Goal: Transaction & Acquisition: Purchase product/service

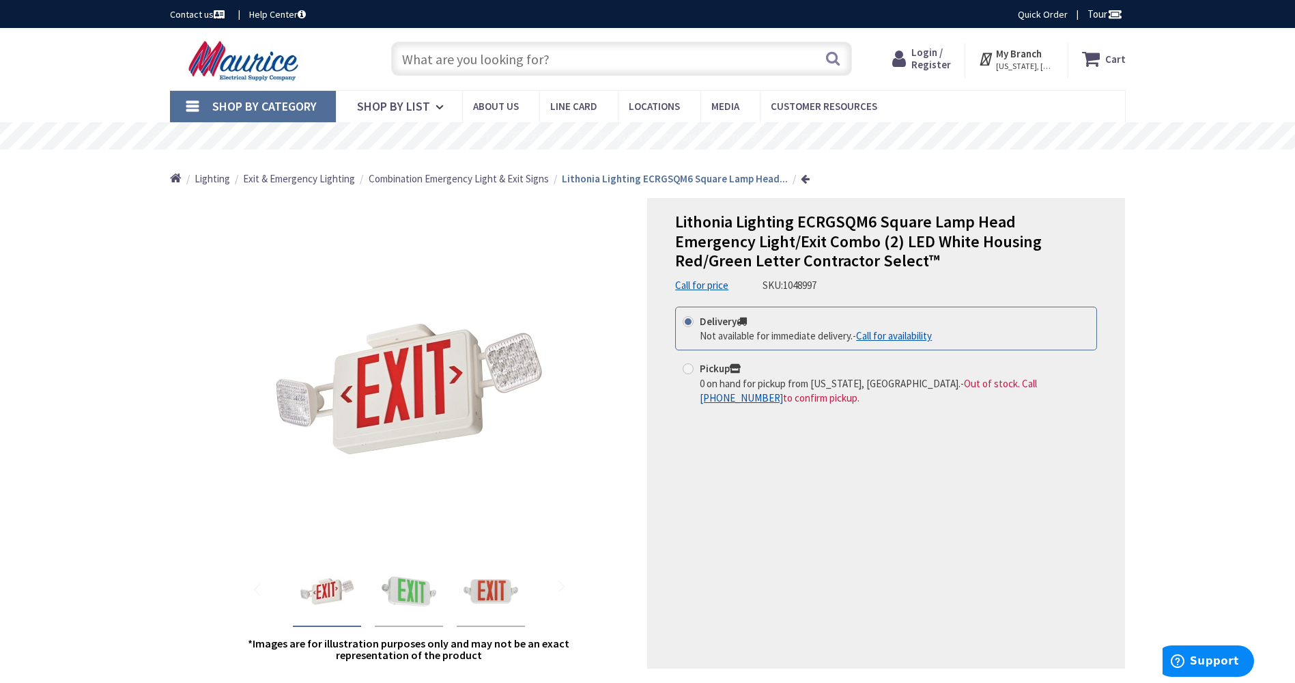
click at [604, 60] on input "text" at bounding box center [621, 59] width 461 height 34
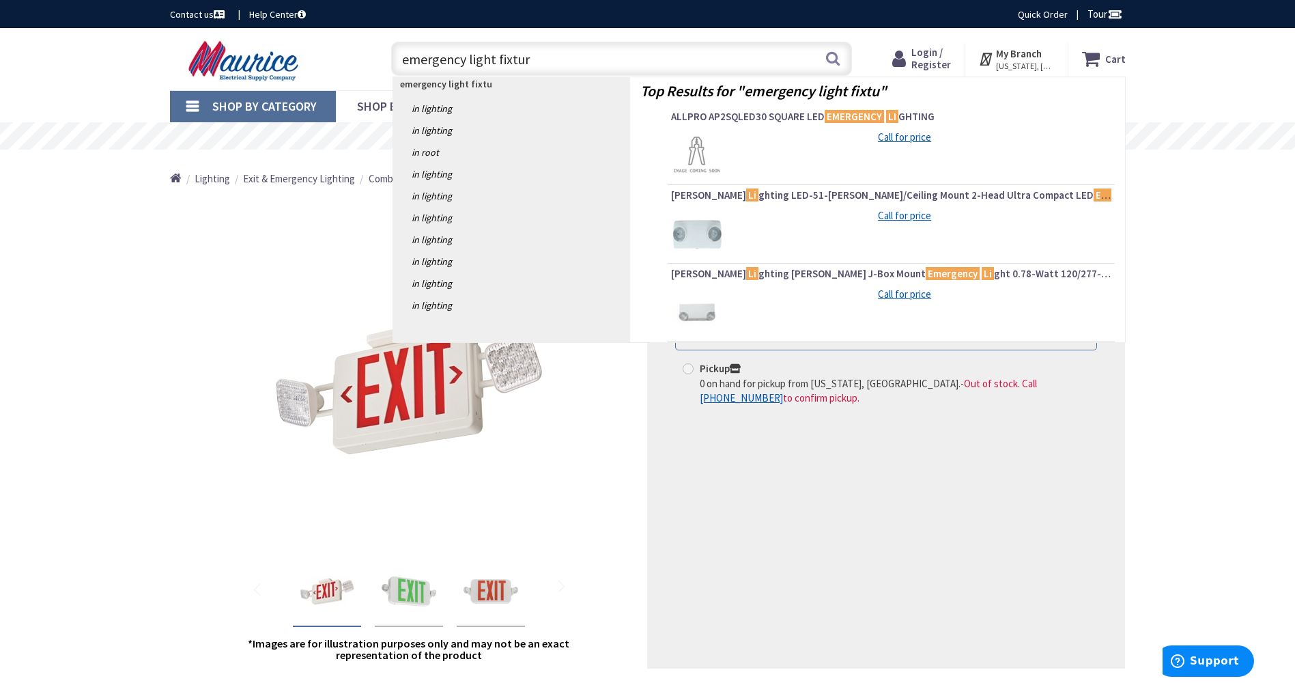
type input "emergency light fixture"
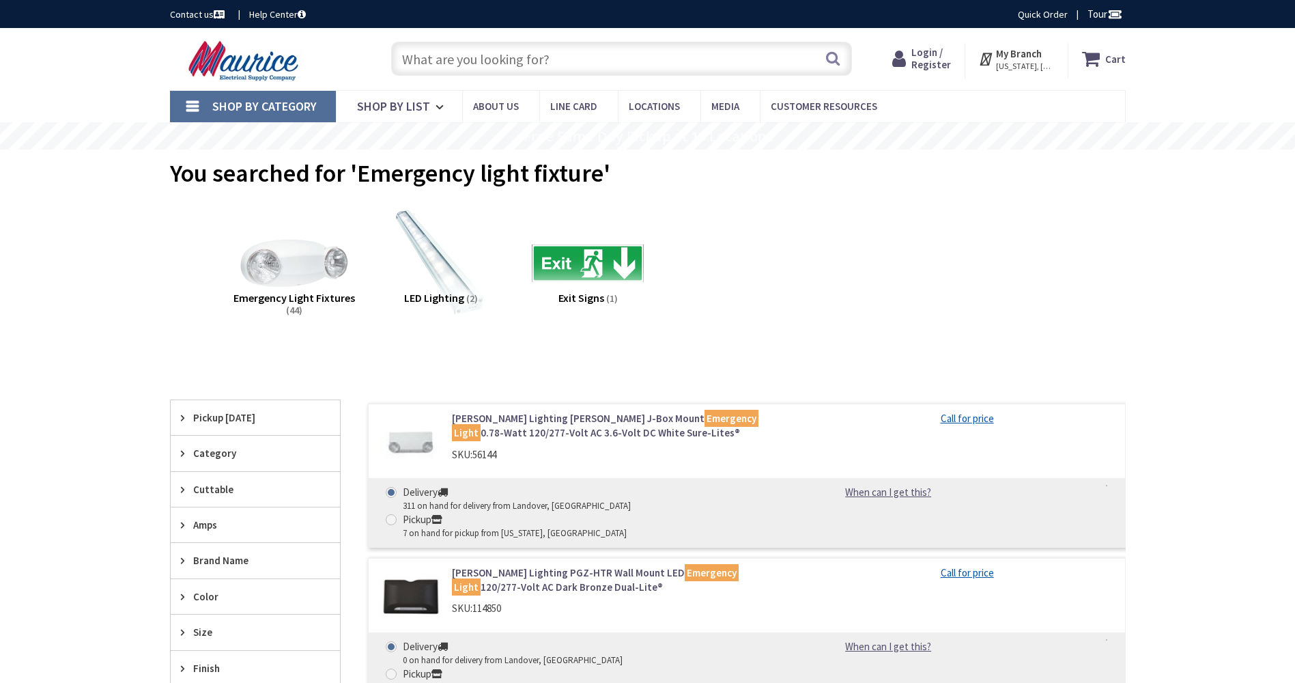
type input "[PERSON_NAME], [GEOGRAPHIC_DATA], [GEOGRAPHIC_DATA]"
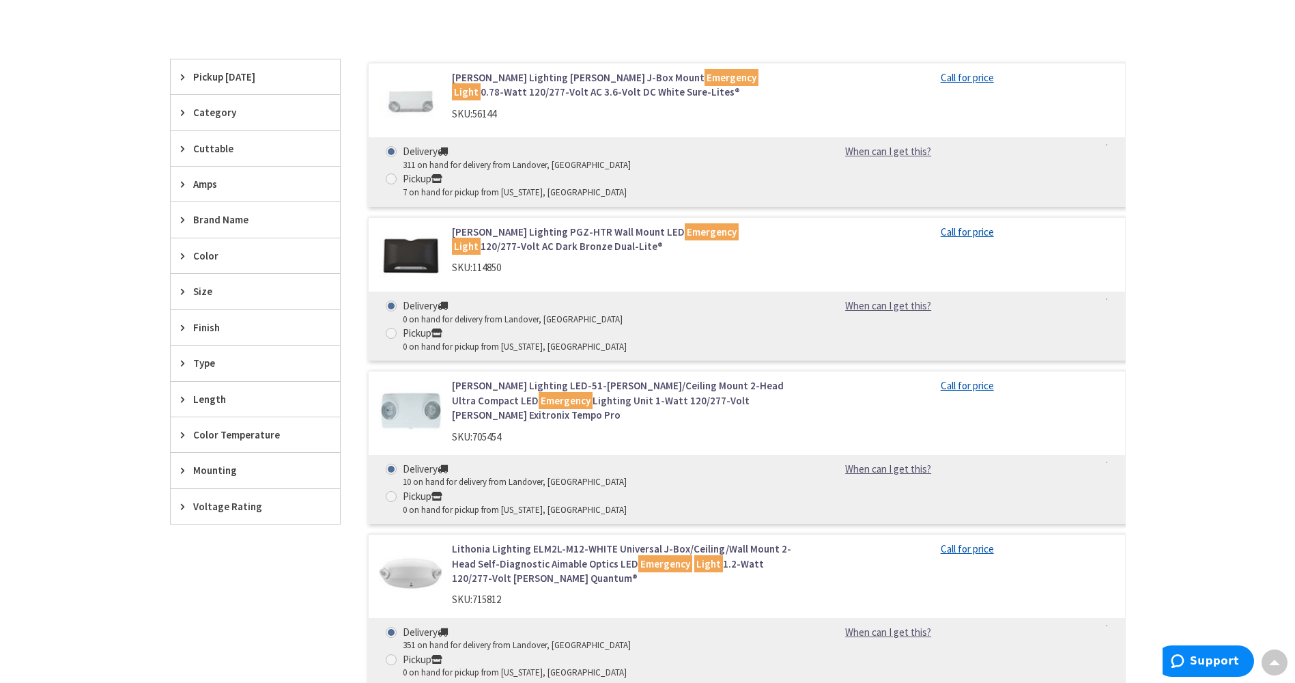
scroll to position [341, 0]
click at [414, 224] on img at bounding box center [410, 255] width 63 height 63
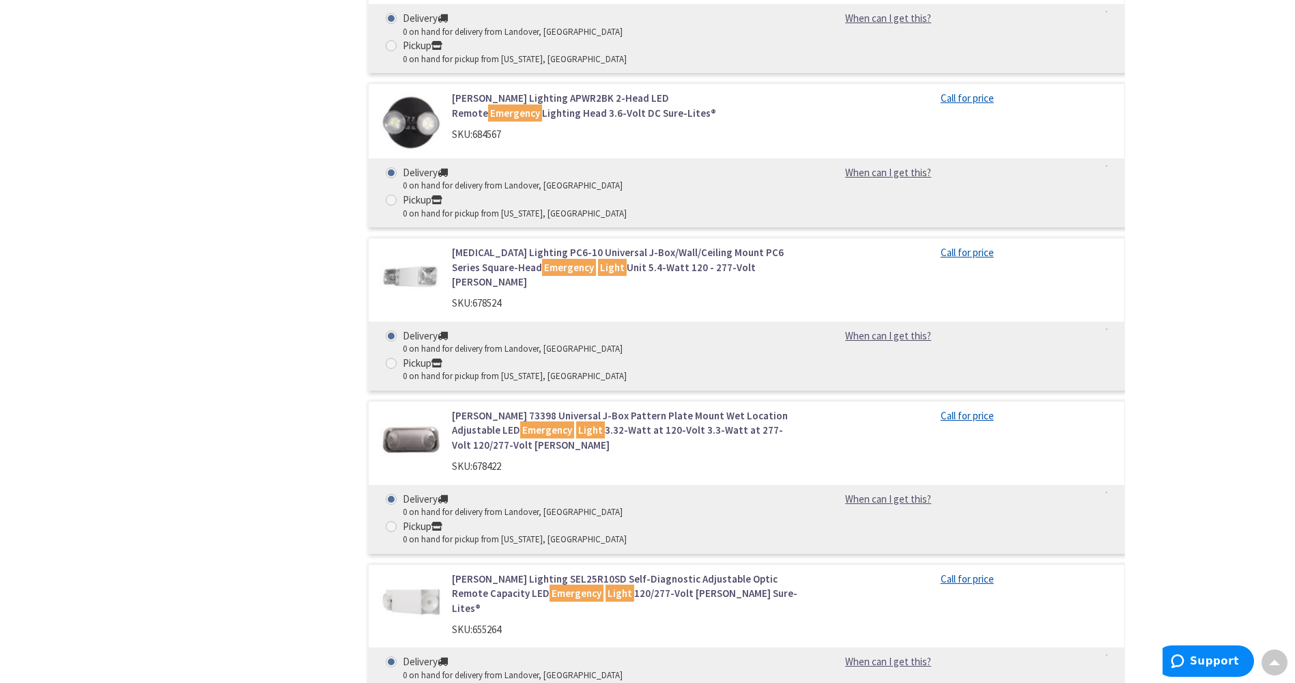
scroll to position [4983, 0]
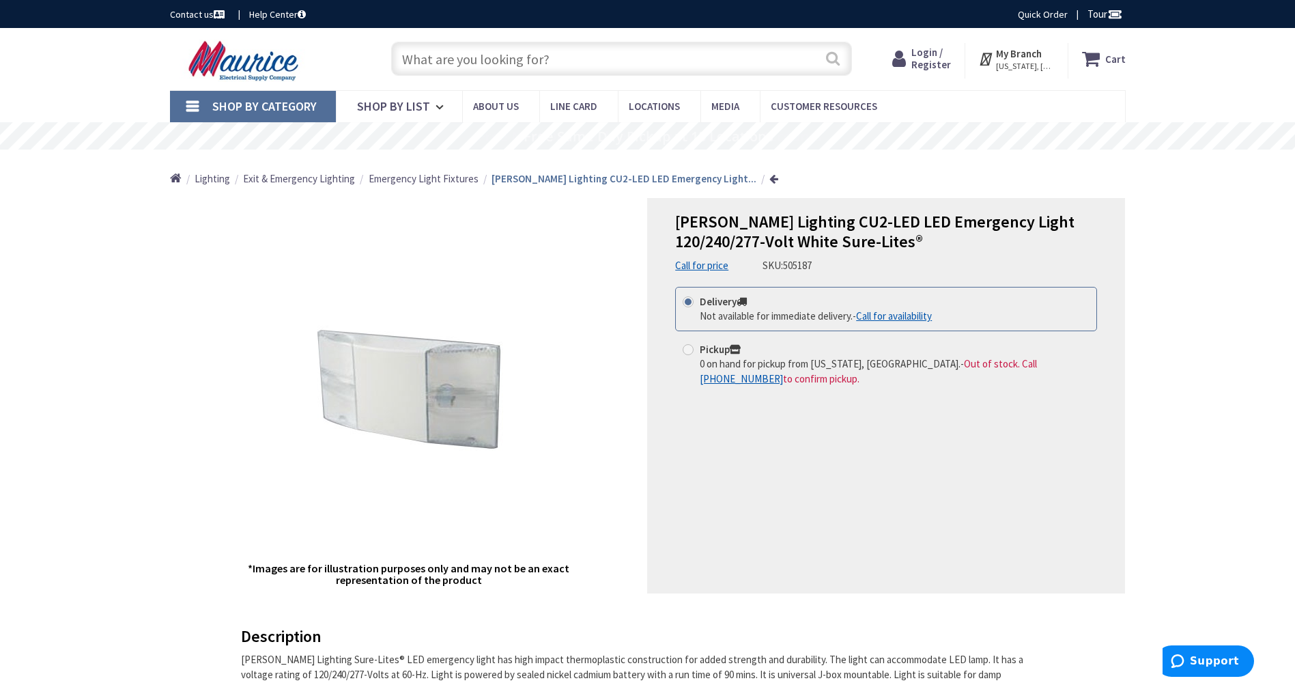
click at [833, 58] on button "Search" at bounding box center [833, 58] width 18 height 31
click at [689, 63] on input "text" at bounding box center [621, 59] width 461 height 34
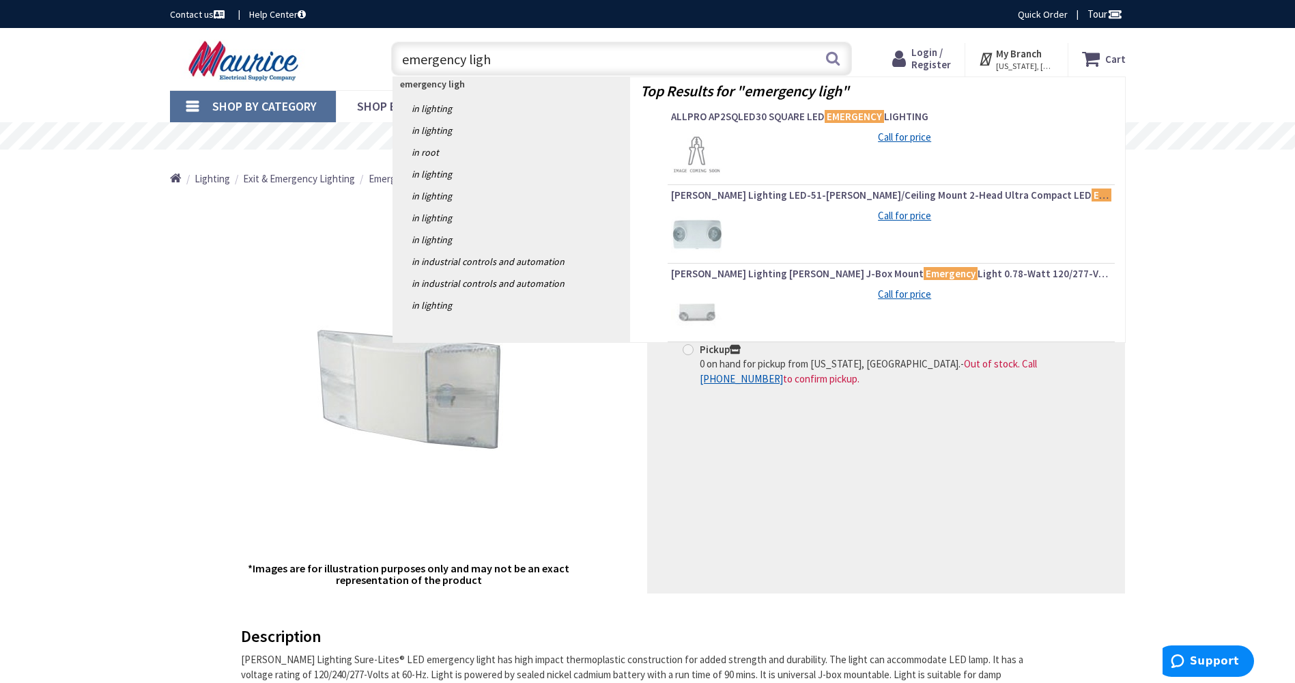
type input "emergency light"
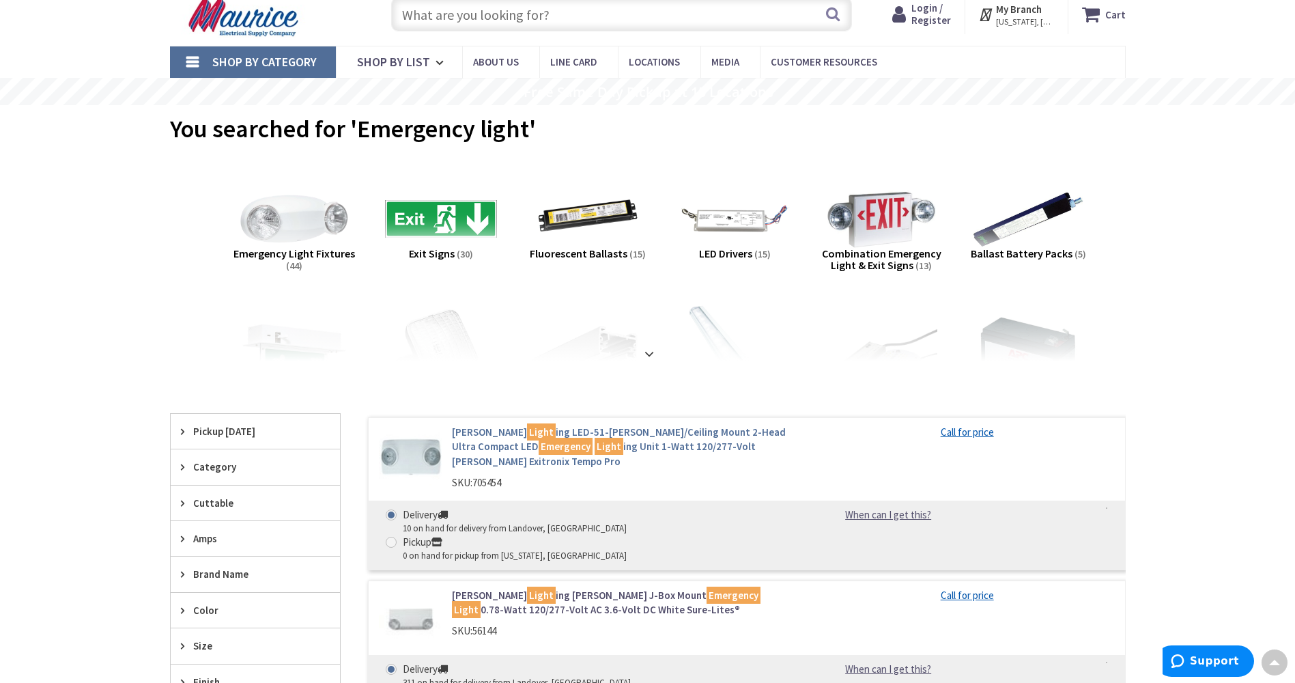
scroll to position [137, 0]
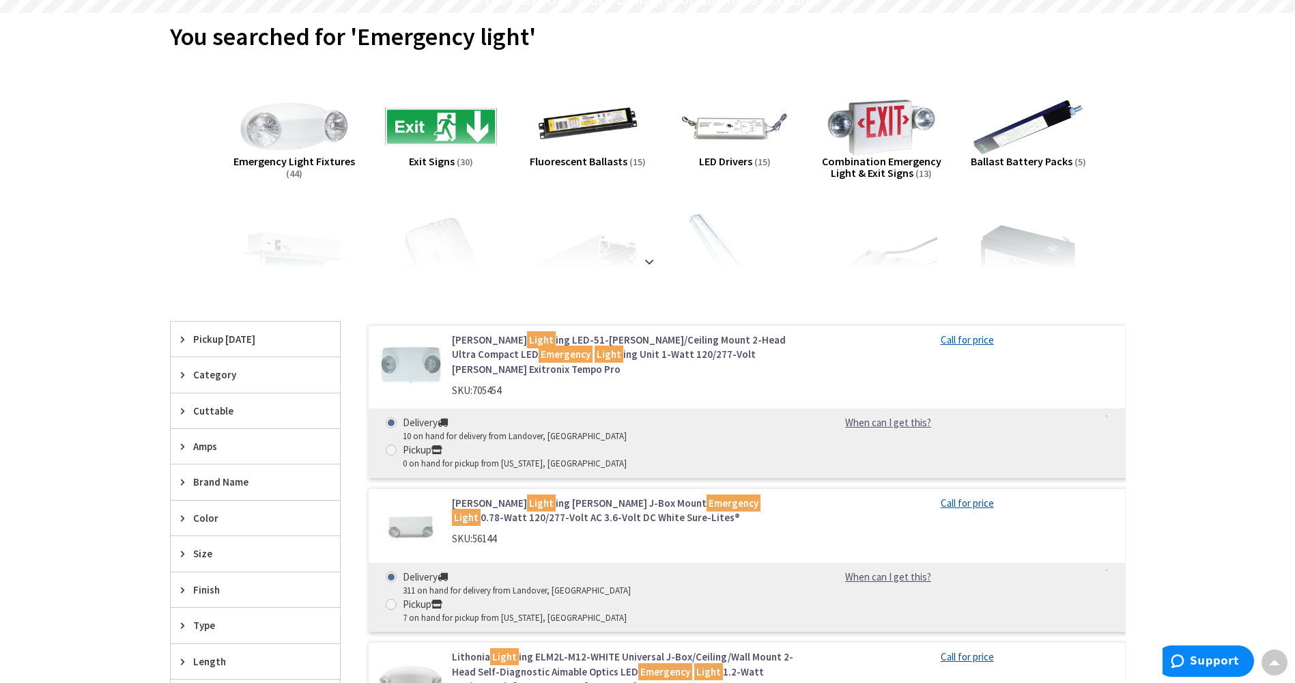
click at [590, 348] on link "Barron Light ing LED-51-WH Wall/Ceiling Mount 2-Head Ultra Compact LED Emergenc…" at bounding box center [625, 354] width 347 height 44
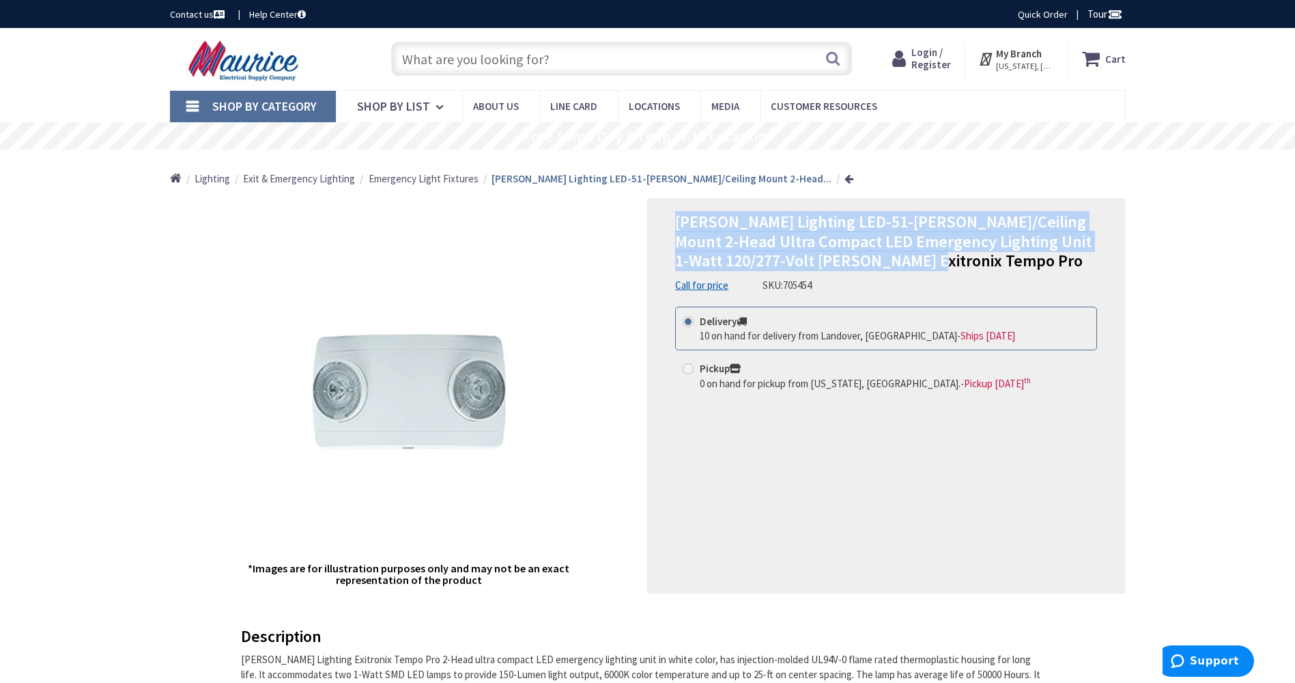
drag, startPoint x: 676, startPoint y: 218, endPoint x: 1081, endPoint y: 247, distance: 406.5
click at [1094, 251] on h1 "[PERSON_NAME] Lighting LED-51-[PERSON_NAME]/Ceiling Mount 2-Head Ultra Compact …" at bounding box center [886, 241] width 422 height 59
drag, startPoint x: 1081, startPoint y: 247, endPoint x: 983, endPoint y: 218, distance: 102.6
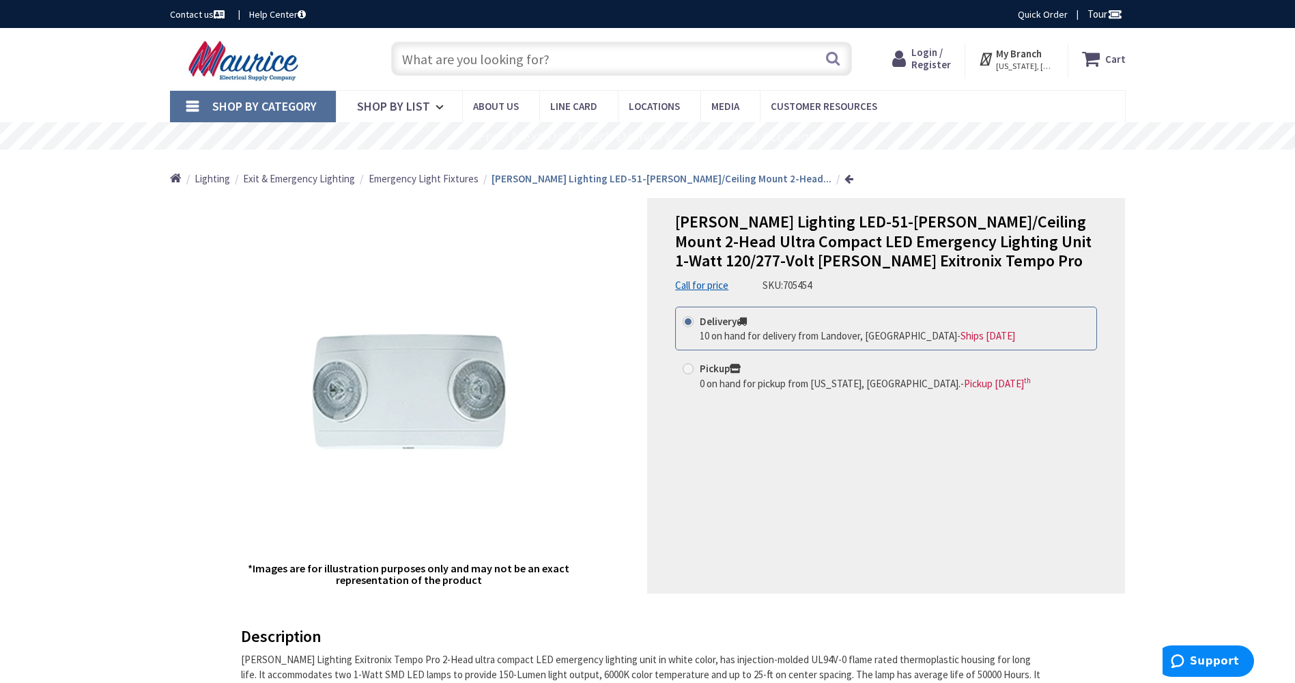
drag, startPoint x: 983, startPoint y: 218, endPoint x: 604, endPoint y: 220, distance: 378.9
click at [604, 220] on div "*Images are for illustration purposes only and may not be an exact representati…" at bounding box center [409, 395] width 478 height 395
click at [672, 219] on div "[PERSON_NAME] Lighting LED-51-[PERSON_NAME]/Ceiling Mount 2-Head Ultra Compact …" at bounding box center [886, 395] width 478 height 395
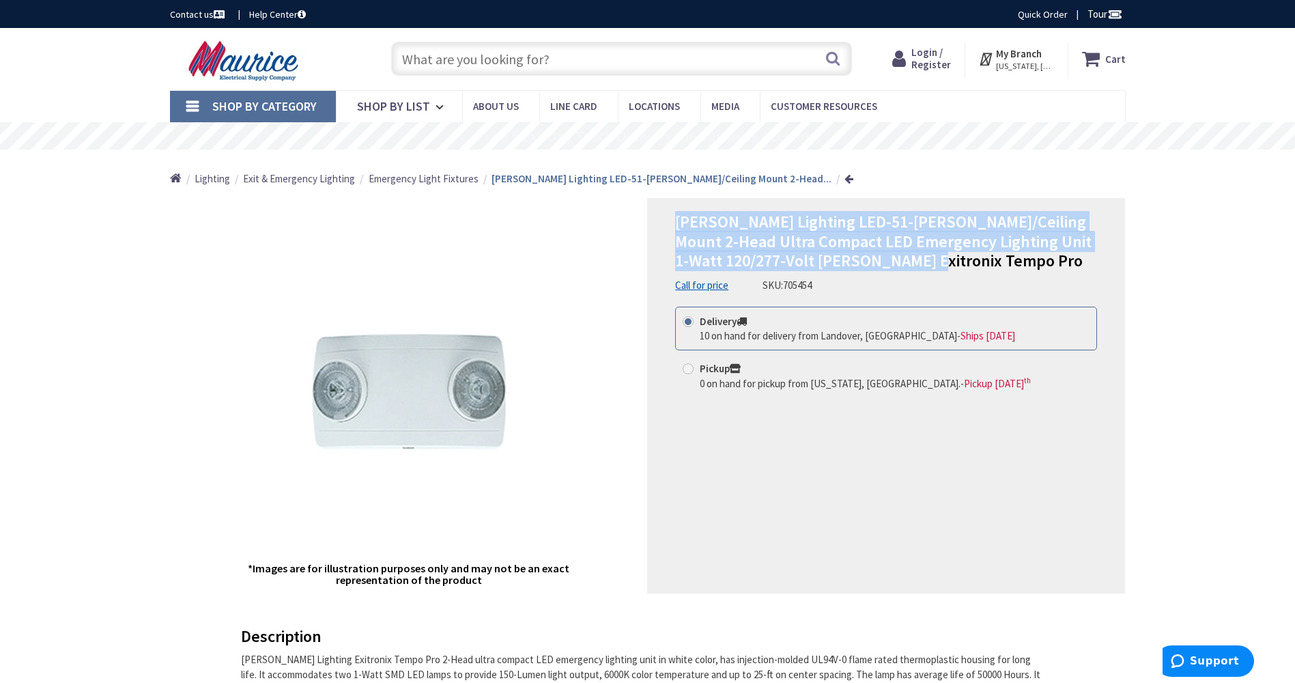
drag, startPoint x: 676, startPoint y: 218, endPoint x: 907, endPoint y: 267, distance: 236.4
click at [907, 267] on h1 "[PERSON_NAME] Lighting LED-51-[PERSON_NAME]/Ceiling Mount 2-Head Ultra Compact …" at bounding box center [886, 241] width 422 height 59
drag, startPoint x: 907, startPoint y: 267, endPoint x: 877, endPoint y: 227, distance: 49.7
copy span "[PERSON_NAME] Lighting LED-51-[PERSON_NAME]/Ceiling Mount 2-Head Ultra Compact …"
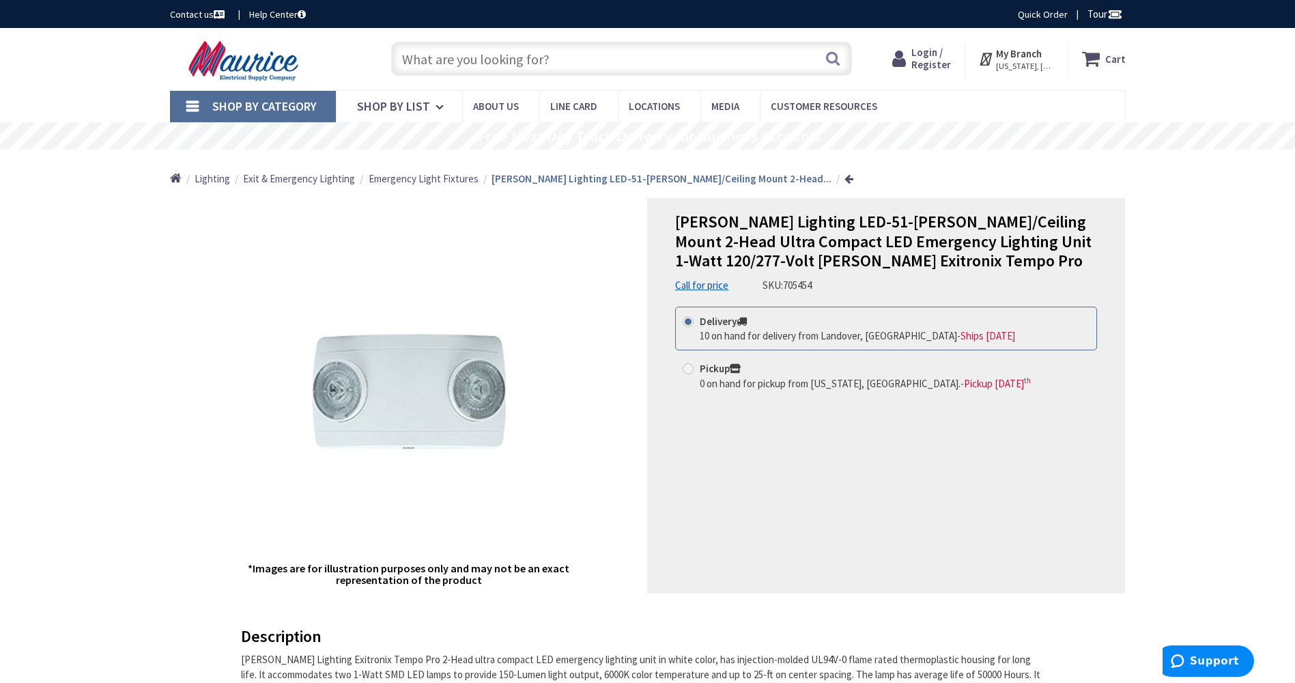
click at [912, 46] on div "Login / Register Login" at bounding box center [922, 60] width 86 height 35
click at [909, 57] on icon at bounding box center [901, 58] width 19 height 25
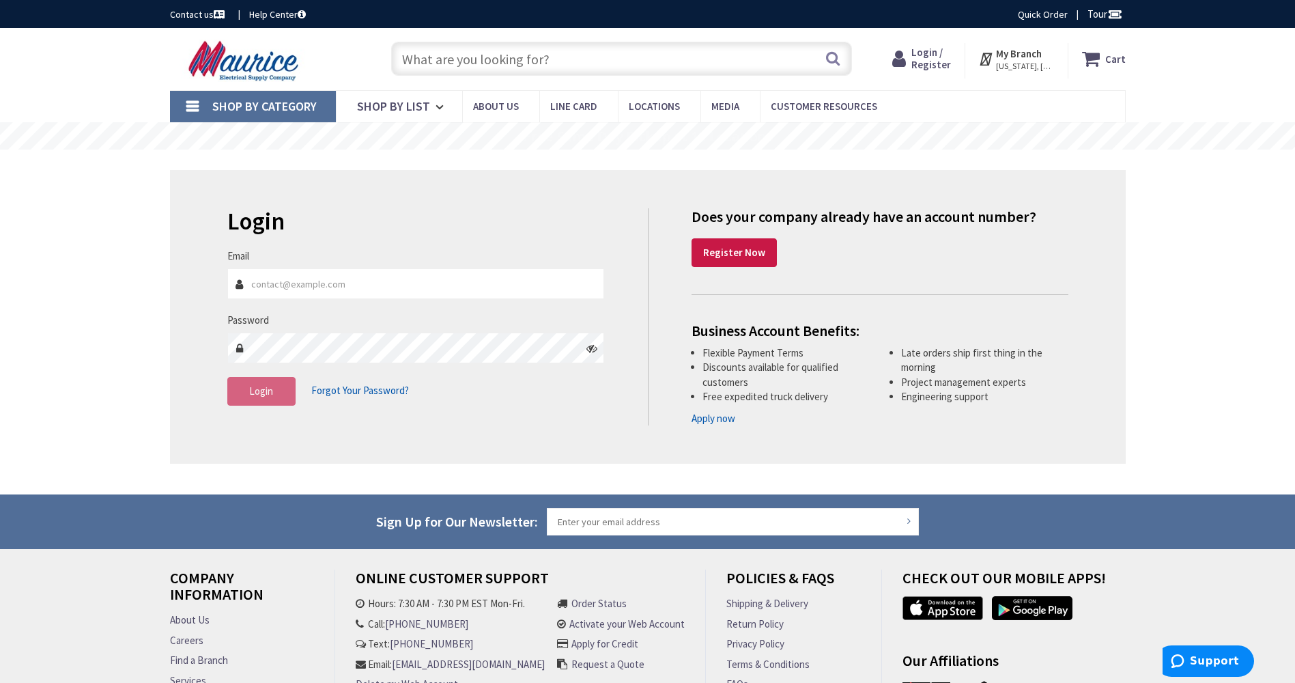
click at [249, 282] on input "Email" at bounding box center [415, 283] width 377 height 31
type input "mstansbery@freestateelectric.com"
click at [294, 329] on div "Password" at bounding box center [415, 338] width 377 height 51
click at [297, 321] on div "Password" at bounding box center [415, 338] width 377 height 51
click at [241, 309] on fieldset "Email mstansbery@freestateelectric.com Password Login Forgot Your Password?" at bounding box center [415, 333] width 377 height 171
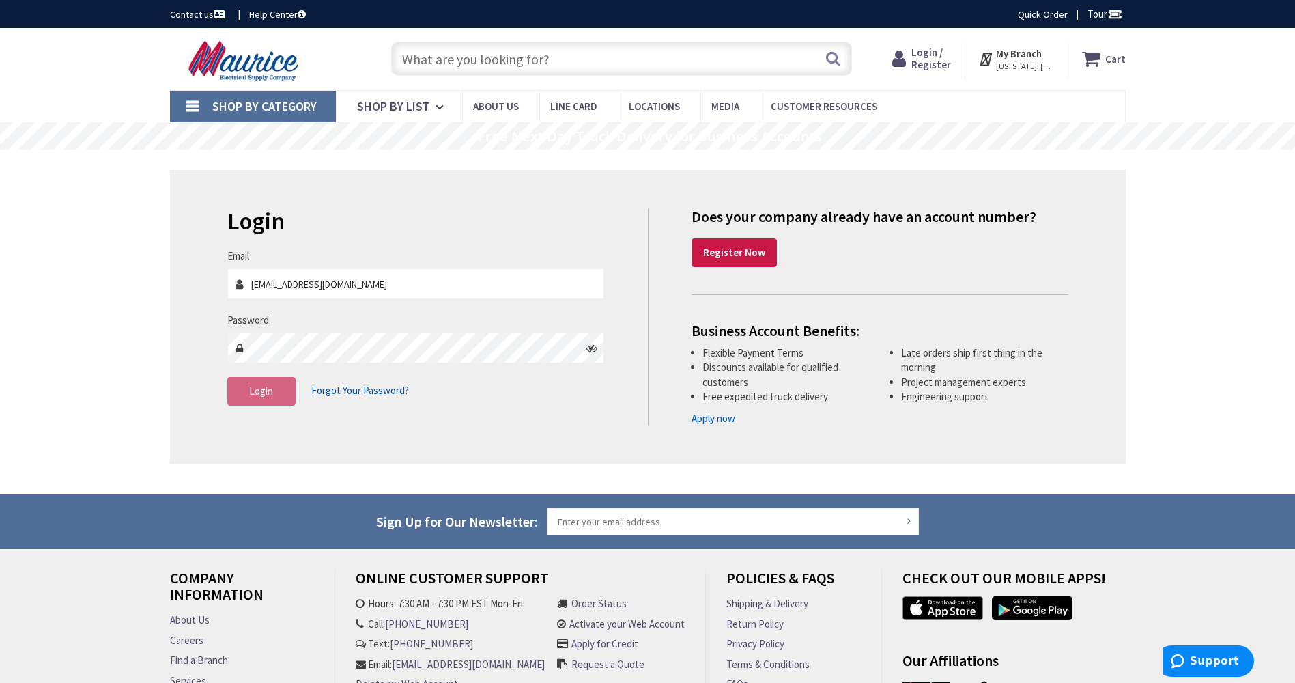
click at [233, 324] on label "Password" at bounding box center [248, 320] width 42 height 14
click at [302, 288] on input "mstansbery@freestateelectric.com" at bounding box center [415, 283] width 377 height 31
click at [419, 280] on input "mstansbery@freestateelectric.com" at bounding box center [415, 283] width 377 height 31
click at [362, 319] on div "Password" at bounding box center [415, 338] width 377 height 51
click at [247, 389] on button "Login" at bounding box center [261, 391] width 68 height 29
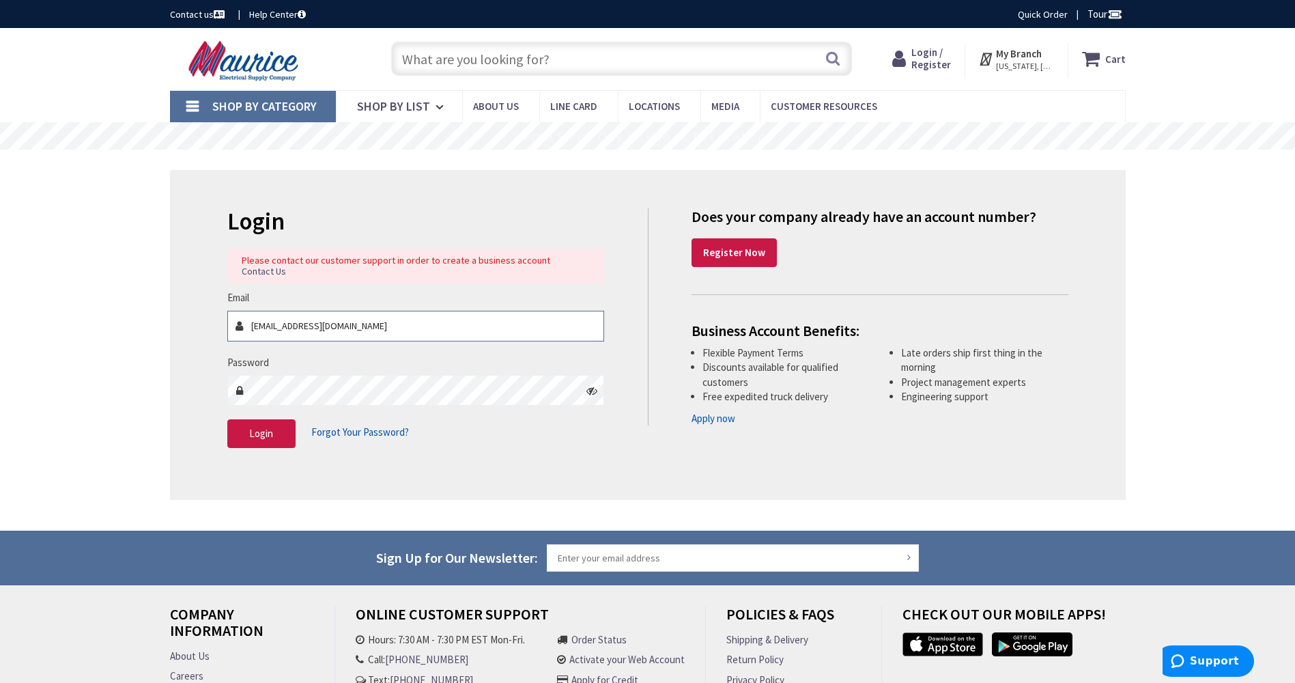
drag, startPoint x: 392, startPoint y: 317, endPoint x: 124, endPoint y: 322, distance: 268.3
click at [124, 322] on div "Skip to Content Toggle Nav Search Cart My Cart Close" at bounding box center [647, 436] width 1295 height 816
click at [272, 317] on input "Email" at bounding box center [415, 326] width 377 height 31
click at [327, 315] on input "Email" at bounding box center [415, 326] width 377 height 31
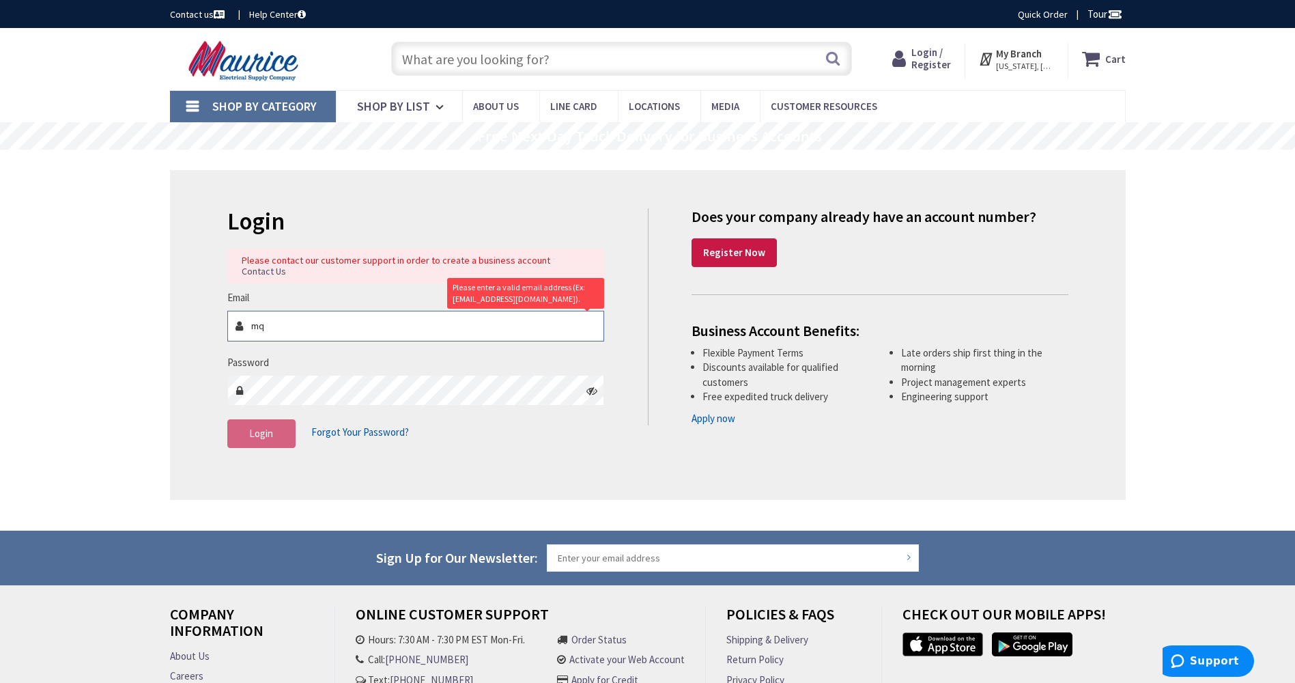
type input "mq"
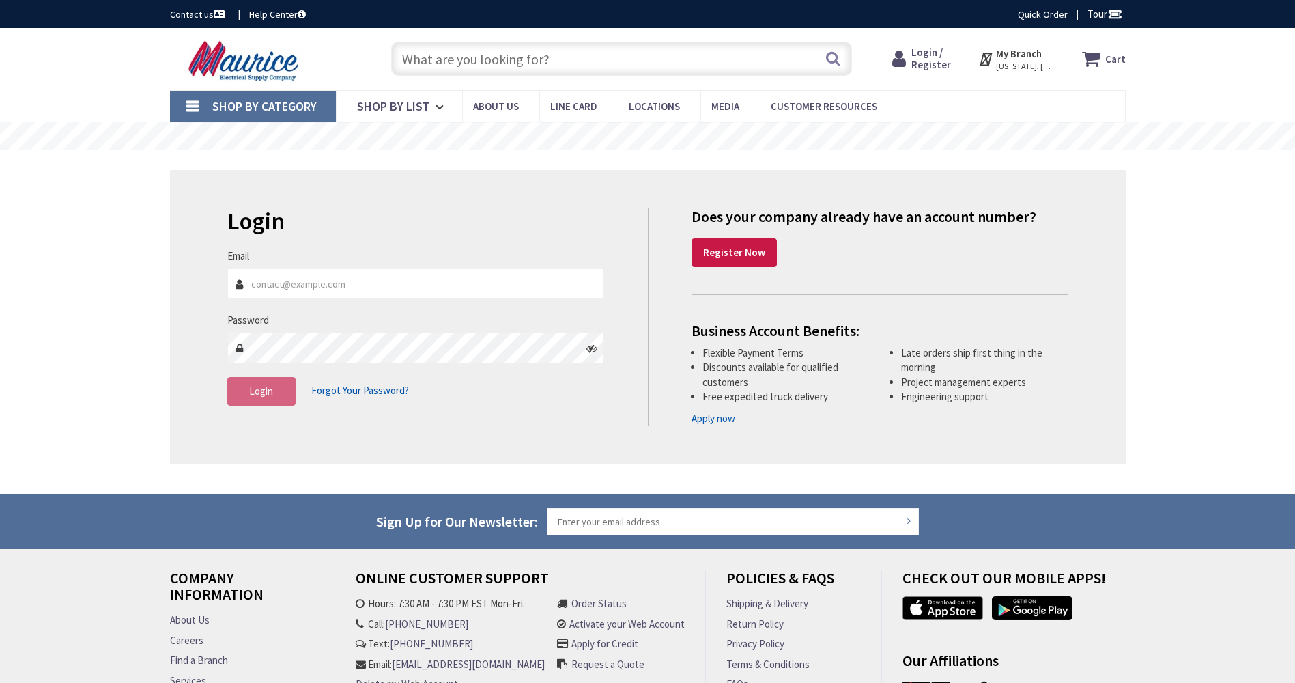
click at [331, 281] on input "Email" at bounding box center [415, 283] width 377 height 31
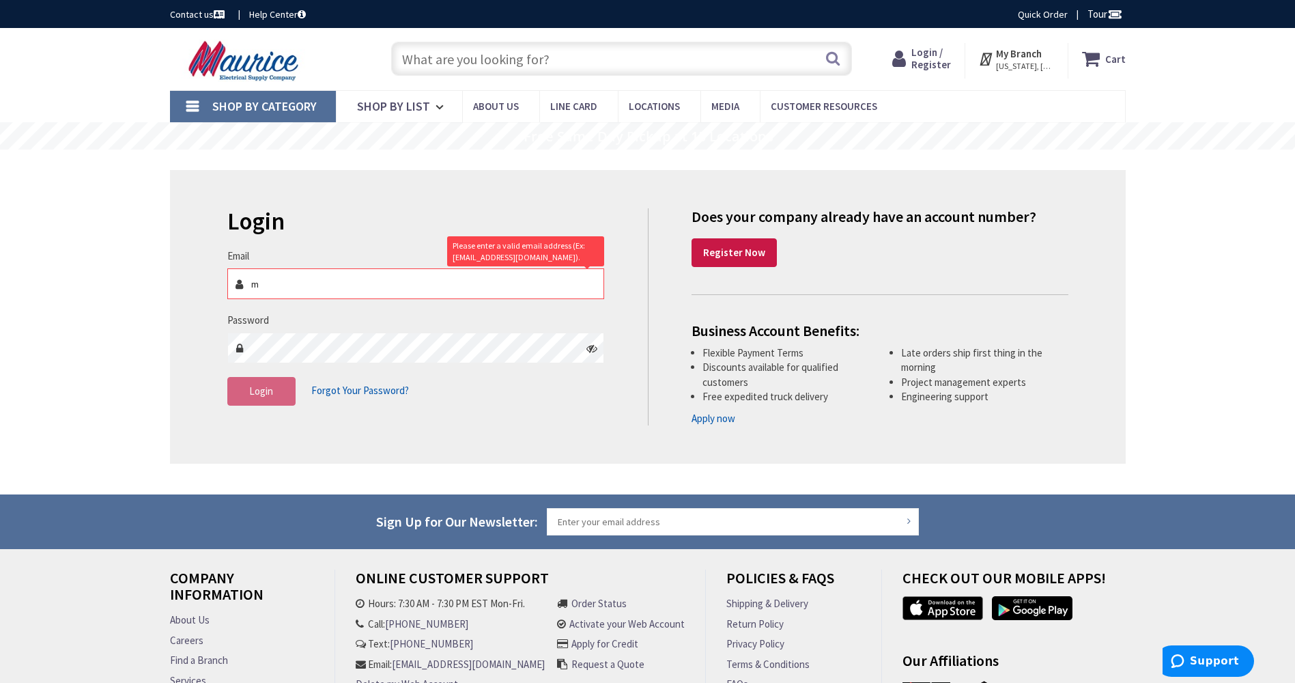
type input "m"
click at [336, 304] on fieldset "Email m Please enter a valid email address (Ex: [EMAIL_ADDRESS][DOMAIN_NAME]). …" at bounding box center [415, 333] width 377 height 171
click at [262, 282] on input "m" at bounding box center [415, 283] width 377 height 31
click at [937, 41] on div "Cart My Cart Close You have no items in your shopping cart. My Branch WASHINGTO…" at bounding box center [1013, 57] width 244 height 42
click at [933, 57] on span "Login / Register" at bounding box center [931, 58] width 40 height 25
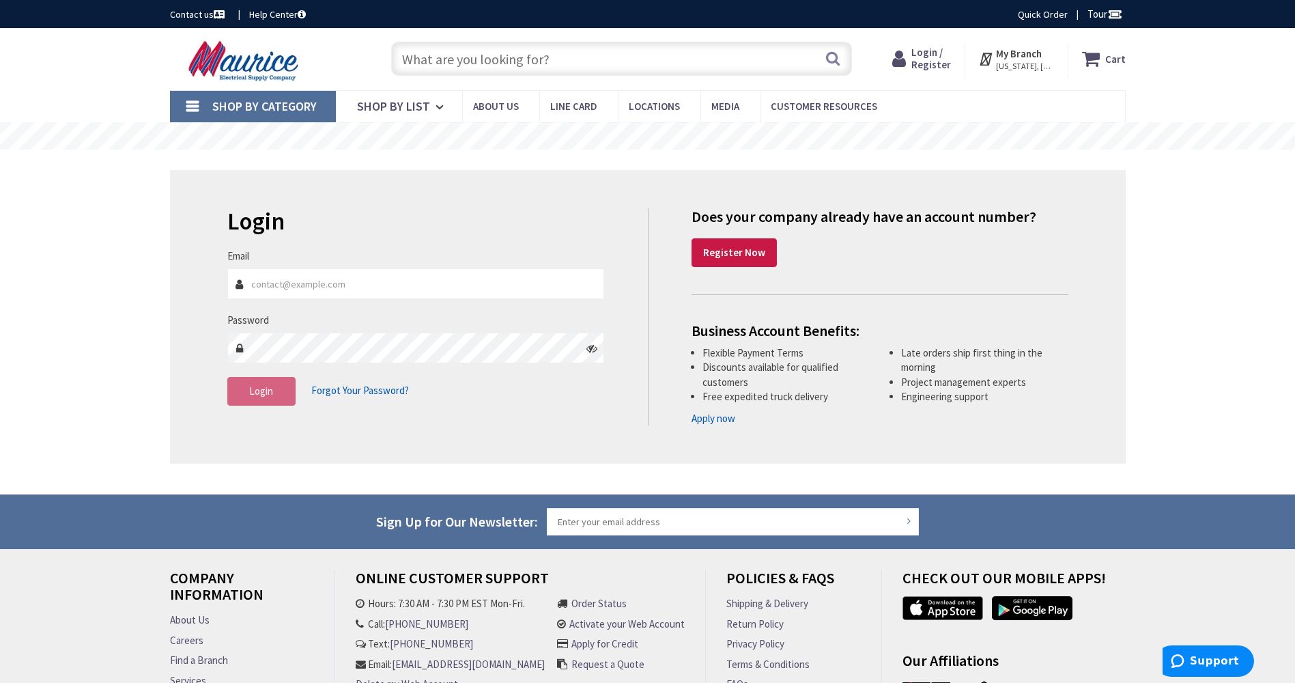
click at [313, 276] on input "Email" at bounding box center [415, 283] width 377 height 31
type input "mquintanarivas@freestateelectric.com"
click at [296, 322] on div "Password" at bounding box center [415, 338] width 377 height 51
click at [261, 393] on span "Login" at bounding box center [261, 390] width 24 height 13
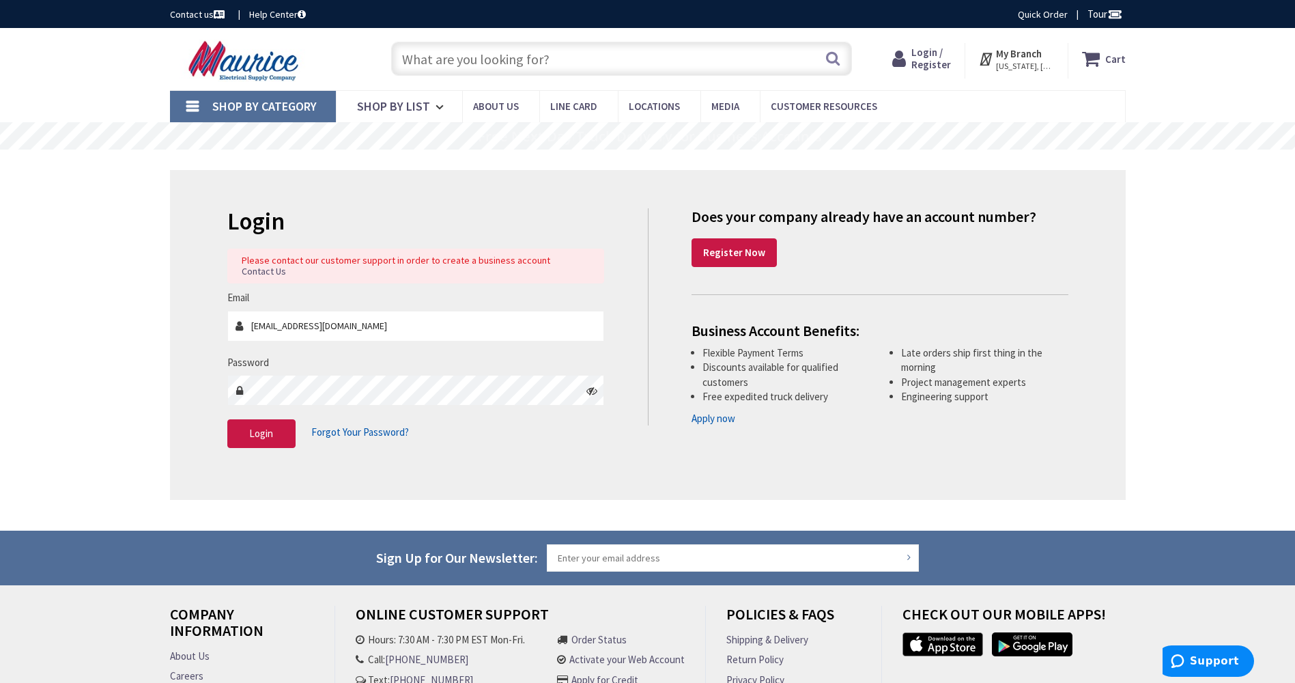
click at [588, 385] on icon at bounding box center [591, 390] width 11 height 11
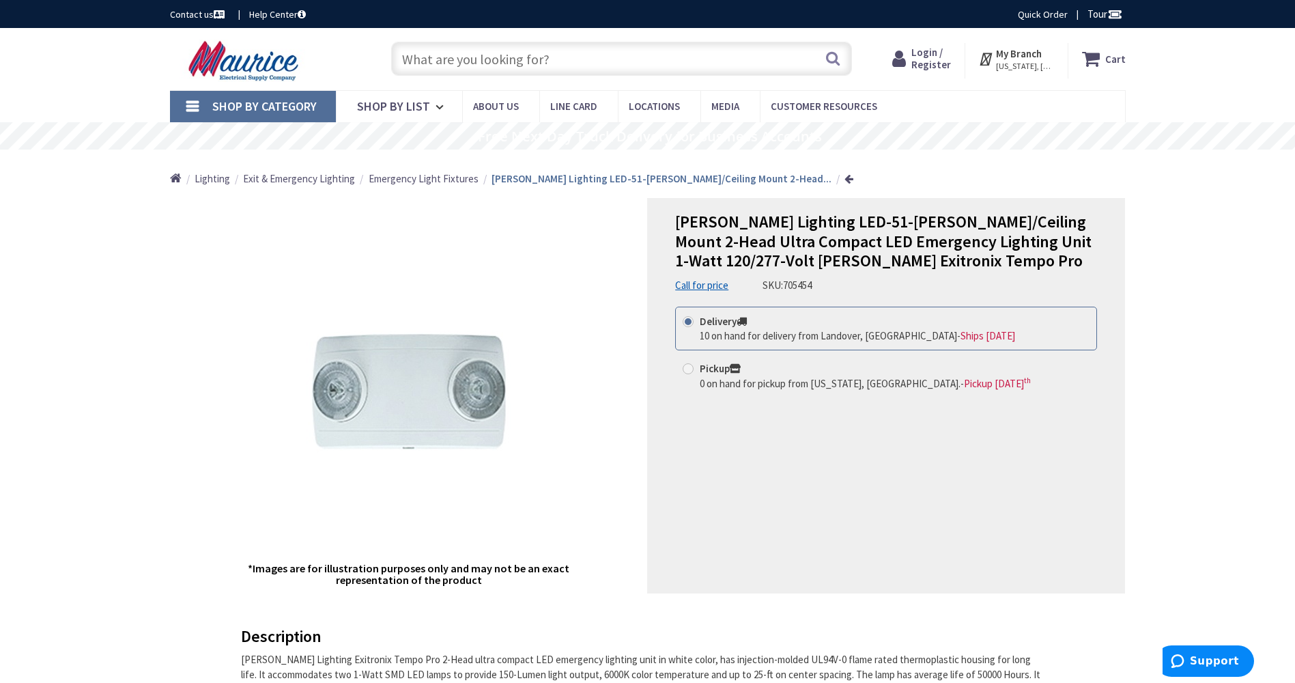
drag, startPoint x: 1190, startPoint y: 90, endPoint x: 1074, endPoint y: 433, distance: 361.8
click at [1078, 436] on div "[PERSON_NAME] Lighting LED-51-[PERSON_NAME]/Ceiling Mount 2-Head Ultra Compact …" at bounding box center [886, 395] width 478 height 395
drag, startPoint x: 1266, startPoint y: 0, endPoint x: 501, endPoint y: 22, distance: 765.5
click at [501, 22] on div "Contact us Help Center Quick Order Tour" at bounding box center [647, 14] width 1295 height 28
drag, startPoint x: 473, startPoint y: 23, endPoint x: 227, endPoint y: 223, distance: 317.8
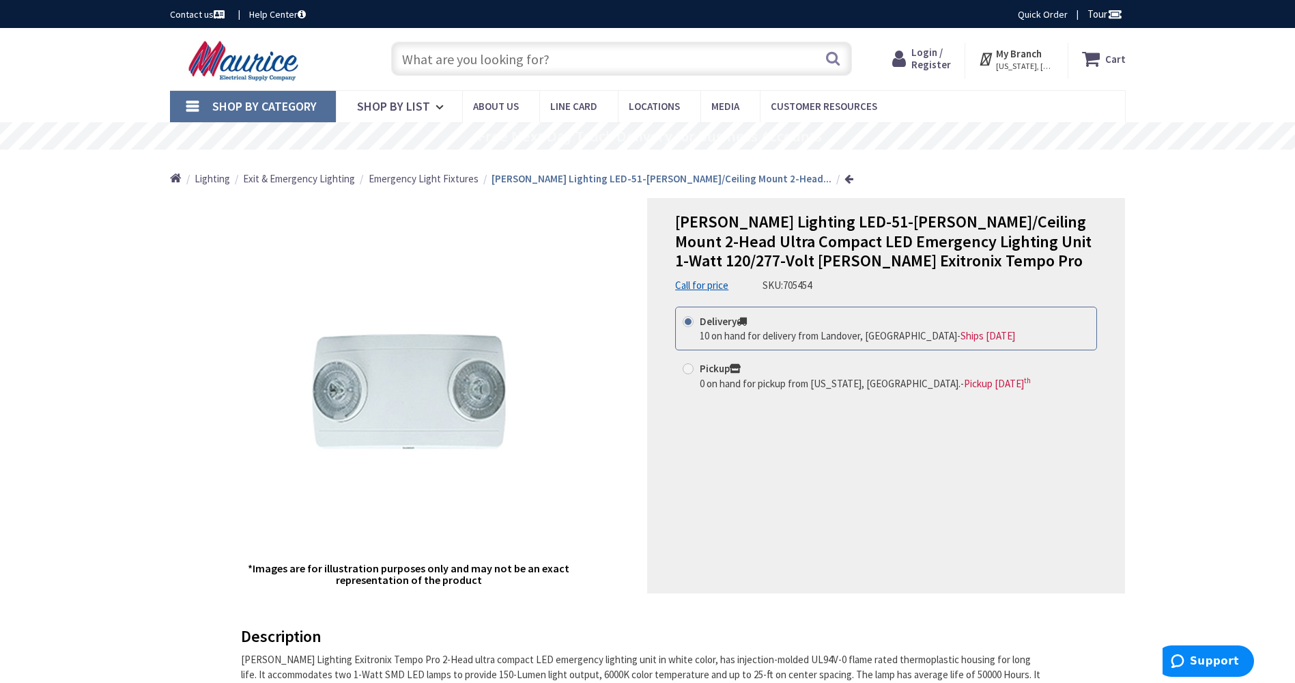
click at [227, 223] on div "*Images are for illustration purposes only and may not be an exact representati…" at bounding box center [409, 395] width 478 height 395
drag, startPoint x: 88, startPoint y: 74, endPoint x: 201, endPoint y: 290, distance: 243.7
click at [201, 290] on div "*Images are for illustration purposes only and may not be an exact representati…" at bounding box center [409, 395] width 478 height 395
click at [967, 442] on div "[PERSON_NAME] Lighting LED-51-[PERSON_NAME]/Ceiling Mount 2-Head Ultra Compact …" at bounding box center [886, 395] width 478 height 395
drag, startPoint x: 597, startPoint y: 69, endPoint x: 952, endPoint y: 494, distance: 553.9
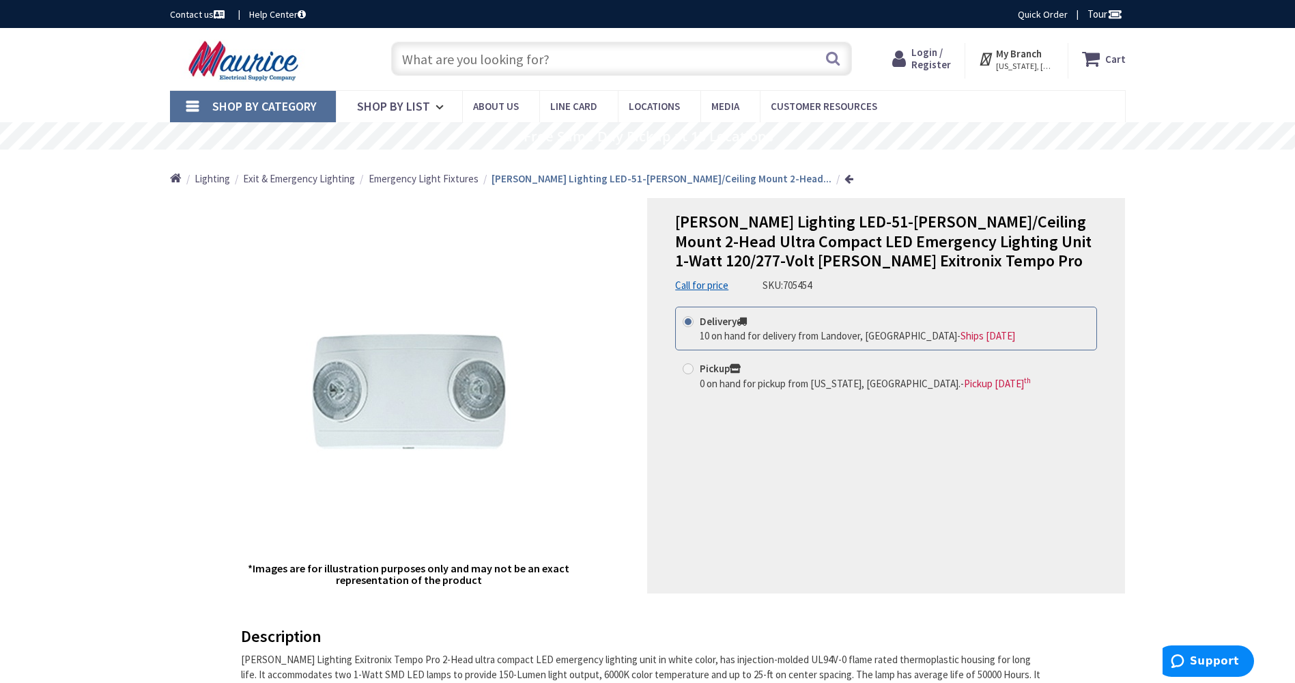
click at [952, 494] on div "[PERSON_NAME] Lighting LED-51-[PERSON_NAME]/Ceiling Mount 2-Head Ultra Compact …" at bounding box center [886, 395] width 478 height 395
drag, startPoint x: 391, startPoint y: 210, endPoint x: 330, endPoint y: 222, distance: 61.9
click at [330, 222] on div "*Images are for illustration purposes only and may not be an exact representati…" at bounding box center [409, 395] width 478 height 395
click at [967, 466] on div "[PERSON_NAME] Lighting LED-51-[PERSON_NAME]/Ceiling Mount 2-Head Ultra Compact …" at bounding box center [886, 395] width 478 height 395
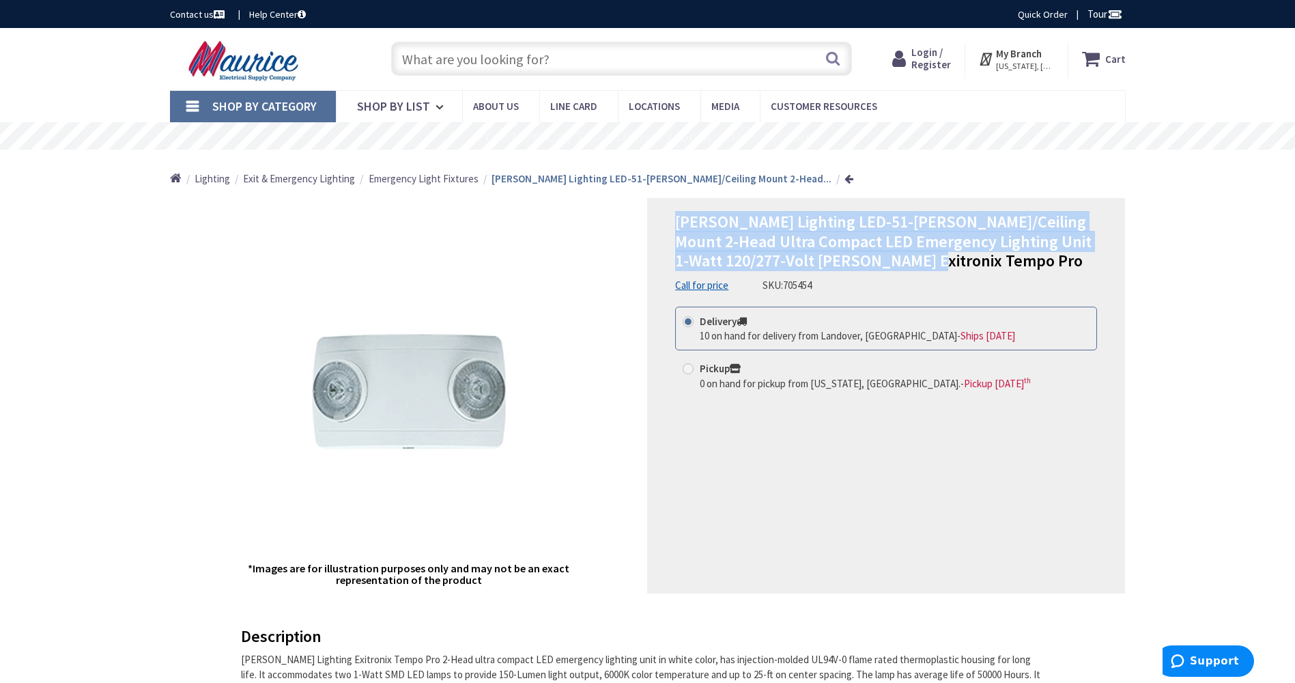
drag, startPoint x: 678, startPoint y: 222, endPoint x: 943, endPoint y: 265, distance: 268.3
click at [943, 265] on h1 "[PERSON_NAME] Lighting LED-51-[PERSON_NAME]/Ceiling Mount 2-Head Ultra Compact …" at bounding box center [886, 241] width 422 height 59
drag, startPoint x: 943, startPoint y: 265, endPoint x: 893, endPoint y: 236, distance: 57.5
copy span "[PERSON_NAME] Lighting LED-51-[PERSON_NAME]/Ceiling Mount 2-Head Ultra Compact …"
